Goal: Task Accomplishment & Management: Manage account settings

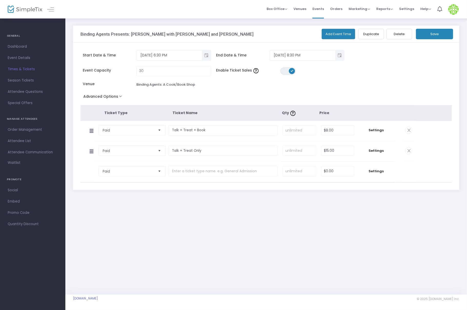
click at [442, 37] on button "Save" at bounding box center [434, 34] width 37 height 11
click at [410, 11] on span "Settings" at bounding box center [406, 8] width 15 height 13
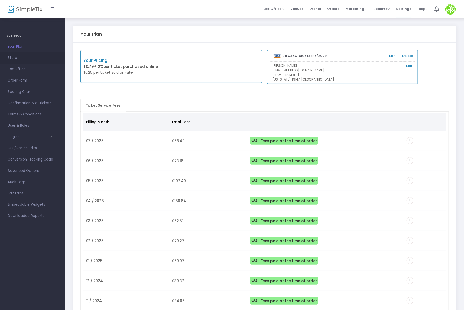
click at [15, 58] on span "Store" at bounding box center [33, 58] width 50 height 7
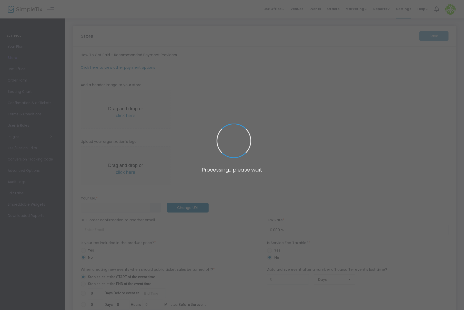
type input "https://BindingAgents"
type input "8.000 %"
type input "Binding Agents"
type input "+1 267-225-3811"
type input "hello@bindingagentsphilly.com"
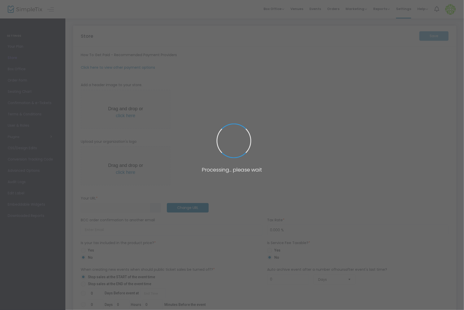
type input "bindingagents"
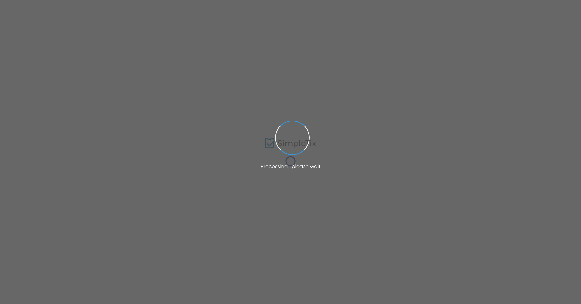
type code "IPYINLW2W4OUEFWECQHJS5DY"
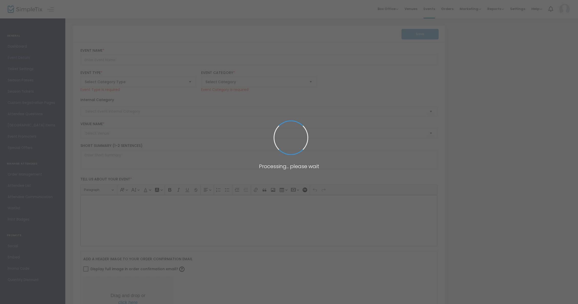
type input "[PERSON_NAME] Cattle Call Rodeo 2024"
type textarea "Cattle Call Rodeo will be November 8, 9 and 10, 2024.Unlike most professional s…"
type input "Buy Tickets"
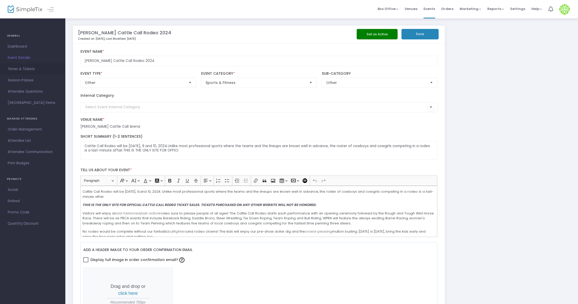
click at [27, 64] on link "Times & Tickets" at bounding box center [32, 69] width 65 height 11
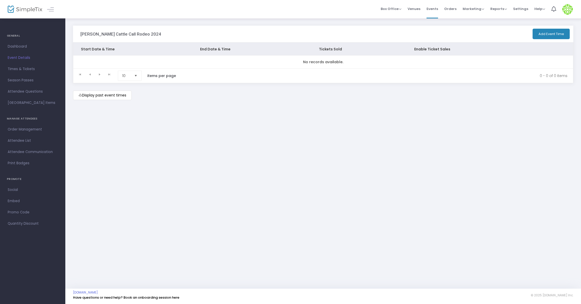
click at [98, 97] on m-button "Display past event times" at bounding box center [102, 95] width 59 height 9
